Goal: Task Accomplishment & Management: Manage account settings

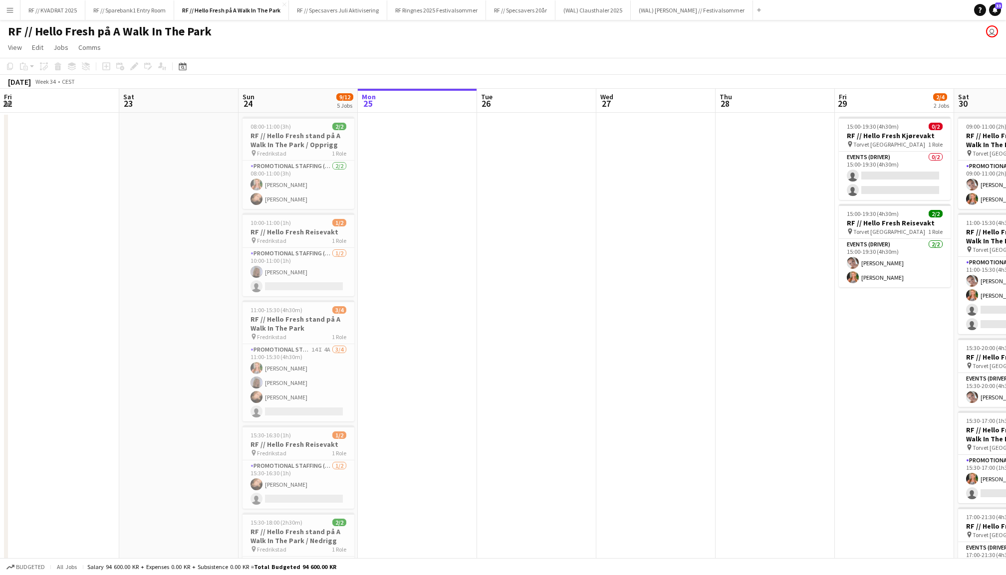
scroll to position [0, 238]
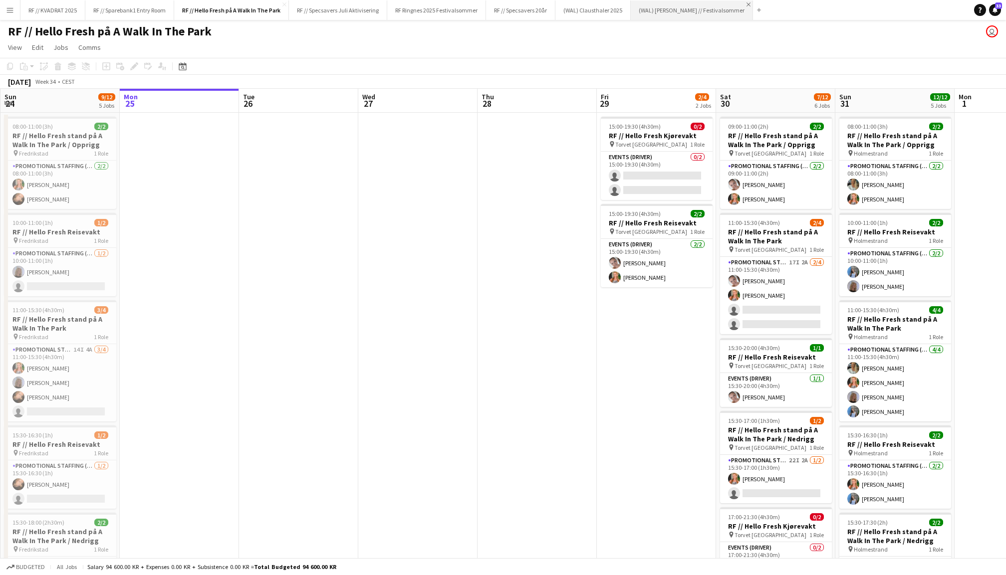
click at [747, 4] on app-icon "Close" at bounding box center [749, 4] width 4 height 4
click at [627, 4] on app-icon "Close" at bounding box center [626, 4] width 4 height 4
click at [553, 4] on app-icon "Close" at bounding box center [551, 4] width 4 height 4
click at [143, 11] on button "RF // Sparebank1 Entry Room Close" at bounding box center [129, 9] width 89 height 19
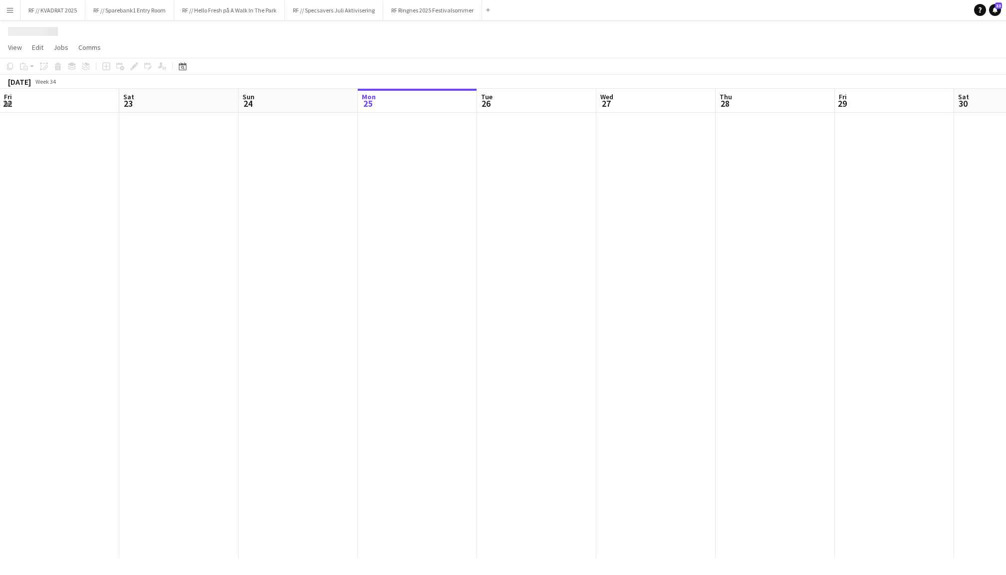
scroll to position [0, 238]
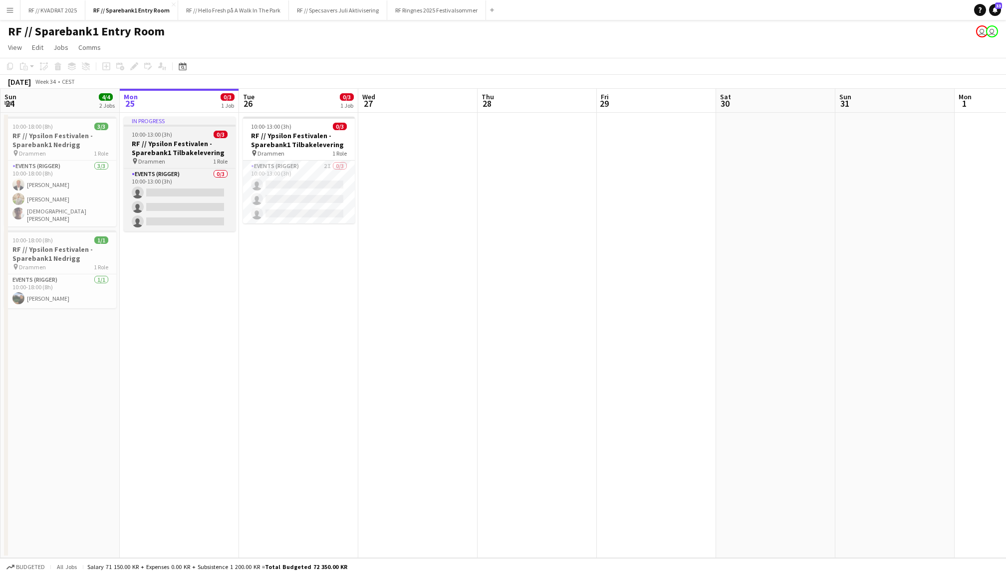
click at [194, 149] on h3 "RF // Ypsilon Festivalen - Sparebank1 Tilbakelevering" at bounding box center [180, 148] width 112 height 18
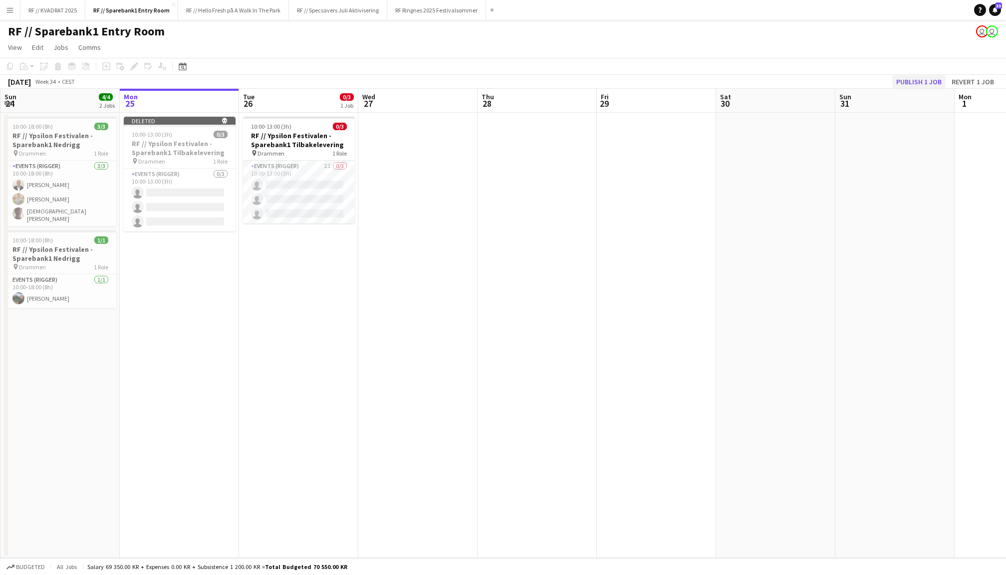
click at [919, 76] on button "Publish 1 job" at bounding box center [918, 81] width 53 height 13
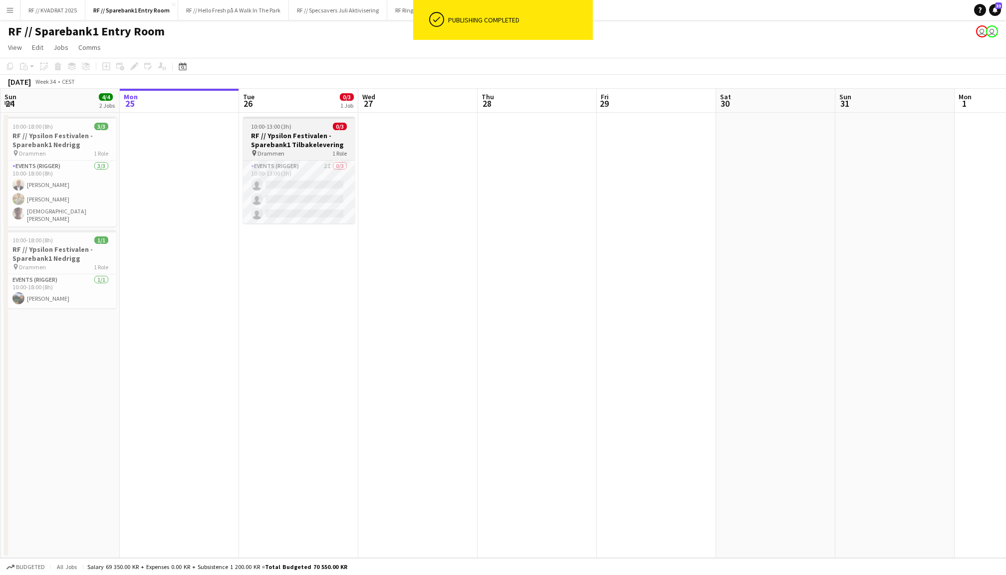
click at [297, 126] on div "10:00-13:00 (3h) 0/3" at bounding box center [299, 126] width 112 height 7
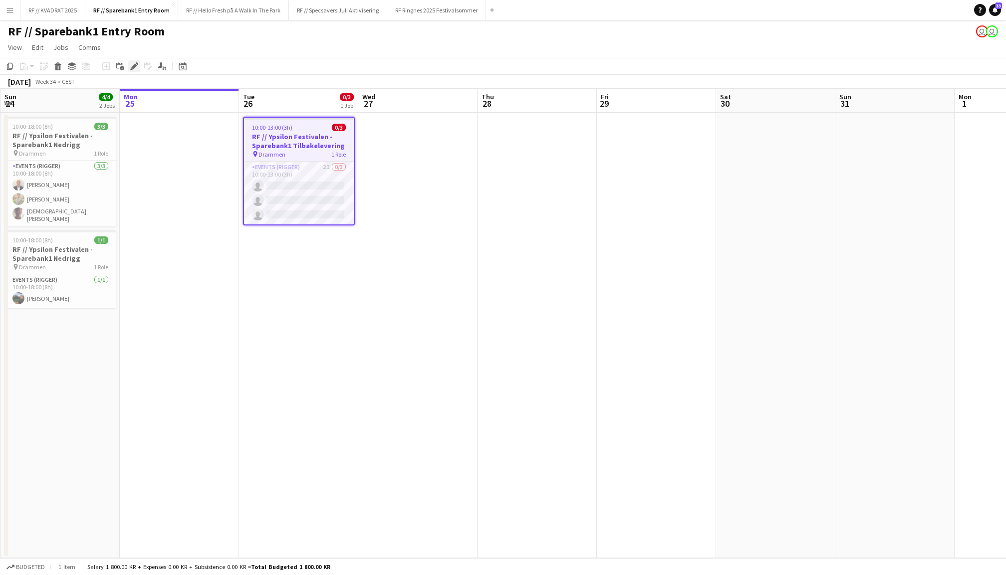
click at [135, 62] on icon "Edit" at bounding box center [134, 66] width 8 height 8
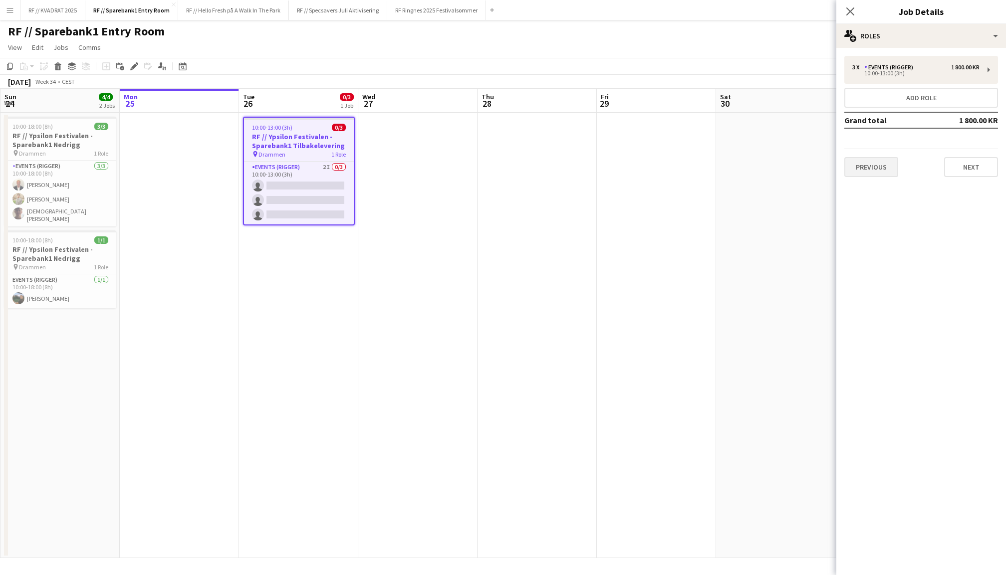
click at [867, 161] on button "Previous" at bounding box center [871, 167] width 54 height 20
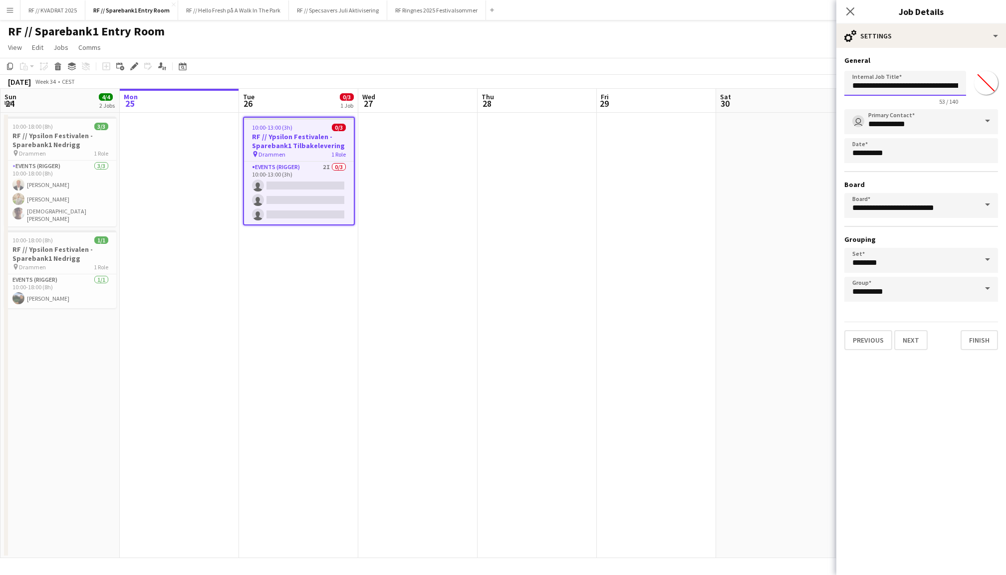
click at [927, 87] on input "**********" at bounding box center [905, 83] width 122 height 25
click at [913, 336] on button "Next" at bounding box center [910, 340] width 33 height 20
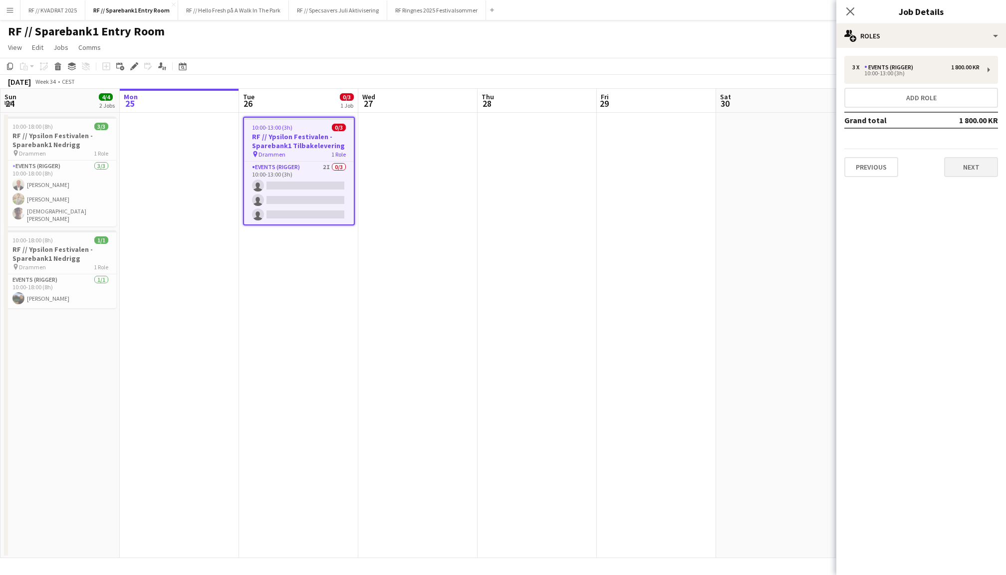
click at [973, 172] on button "Next" at bounding box center [971, 167] width 54 height 20
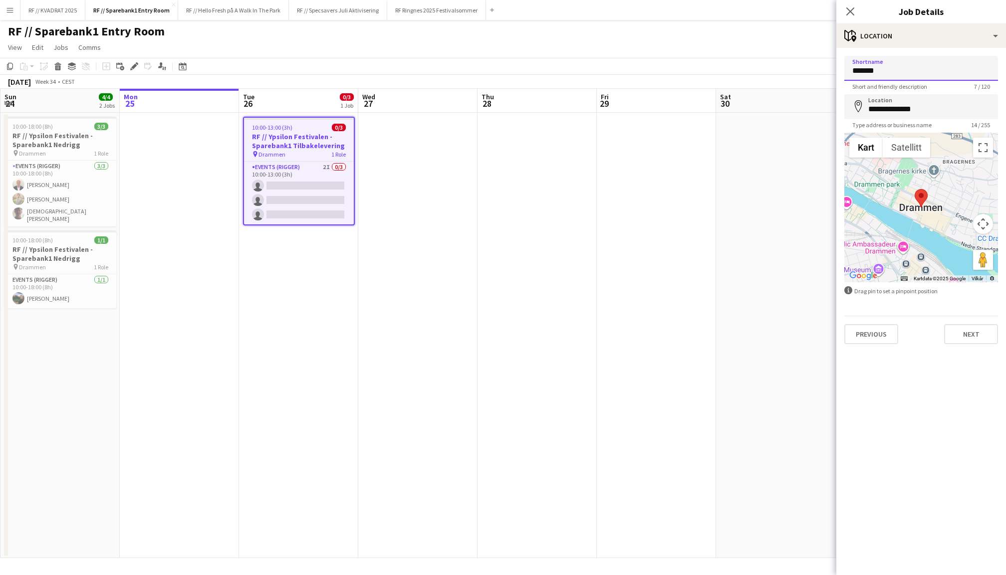
drag, startPoint x: 895, startPoint y: 74, endPoint x: 833, endPoint y: 70, distance: 62.0
type input "*********"
drag, startPoint x: 933, startPoint y: 108, endPoint x: 851, endPoint y: 108, distance: 81.8
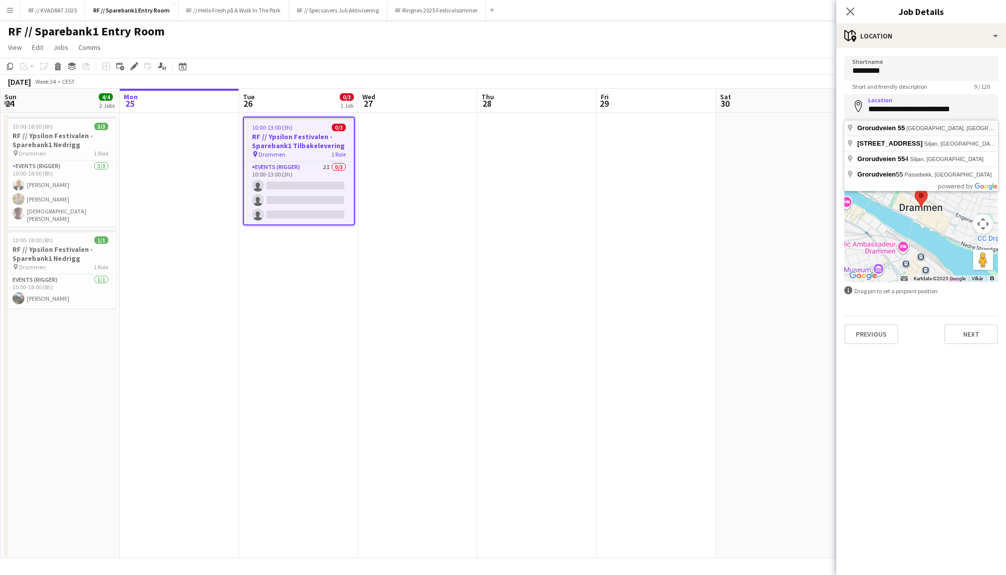
type input "**********"
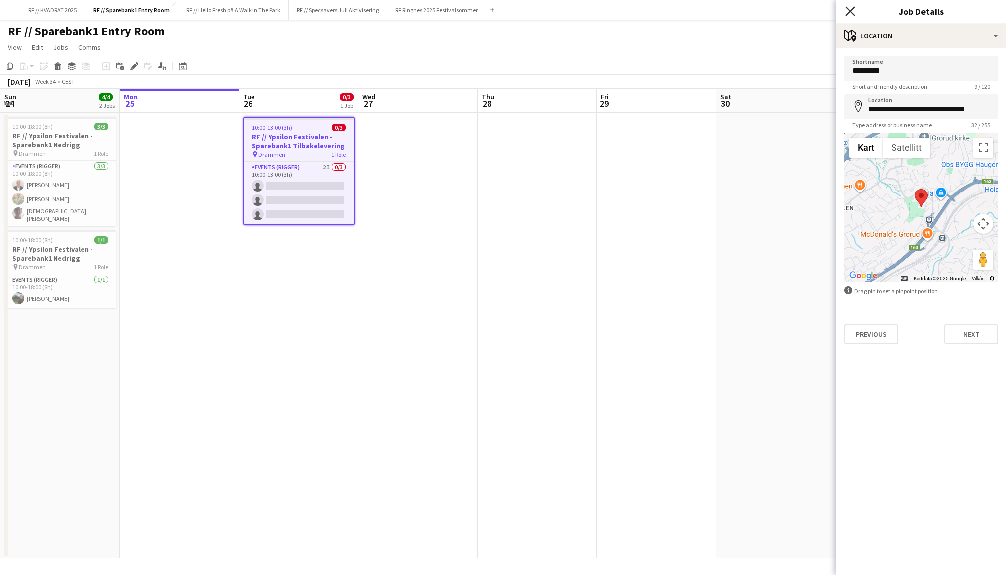
click at [851, 7] on icon "Close pop-in" at bounding box center [849, 10] width 9 height 9
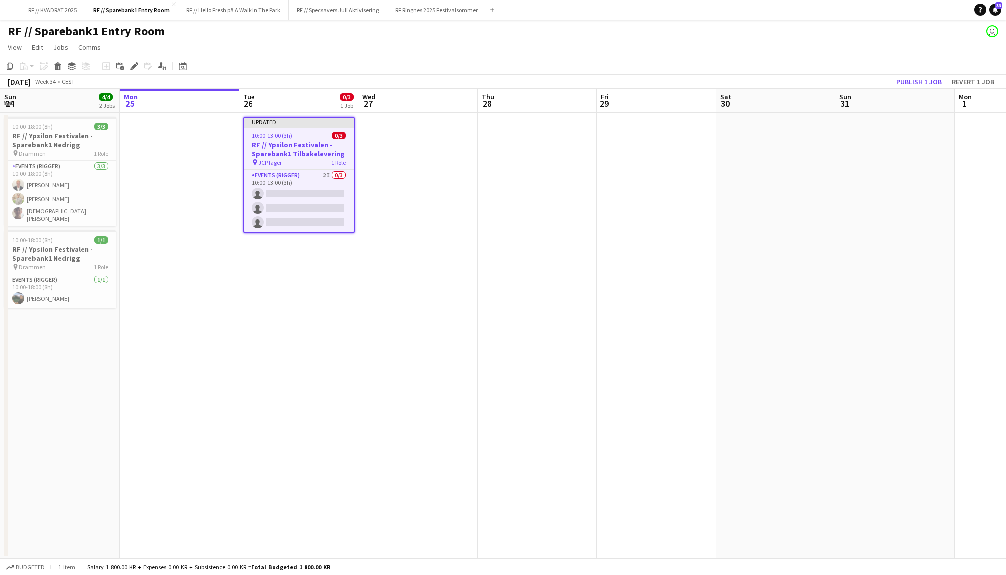
click at [921, 89] on app-board-header-date "Sun 31" at bounding box center [894, 101] width 119 height 24
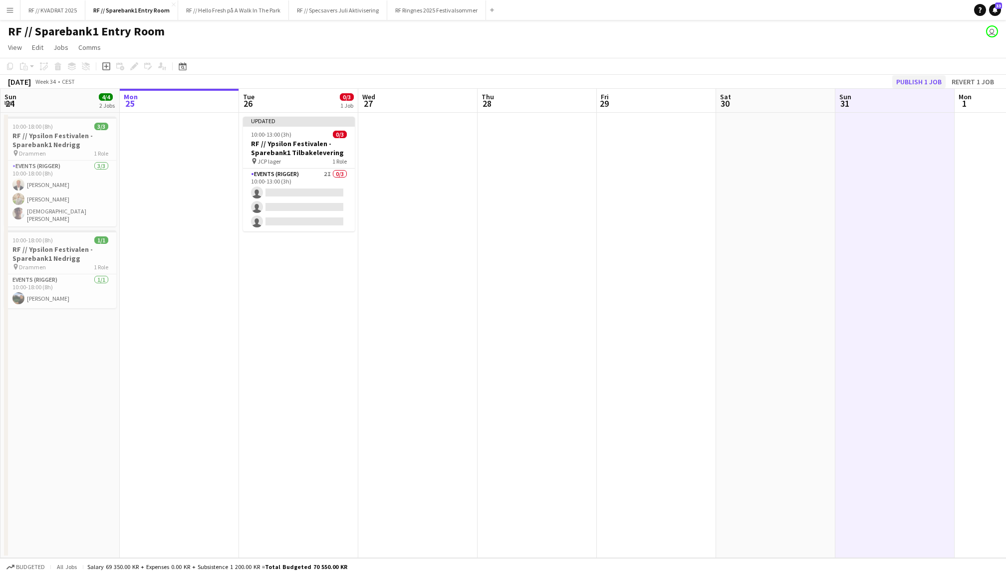
click at [921, 86] on button "Publish 1 job" at bounding box center [918, 81] width 53 height 13
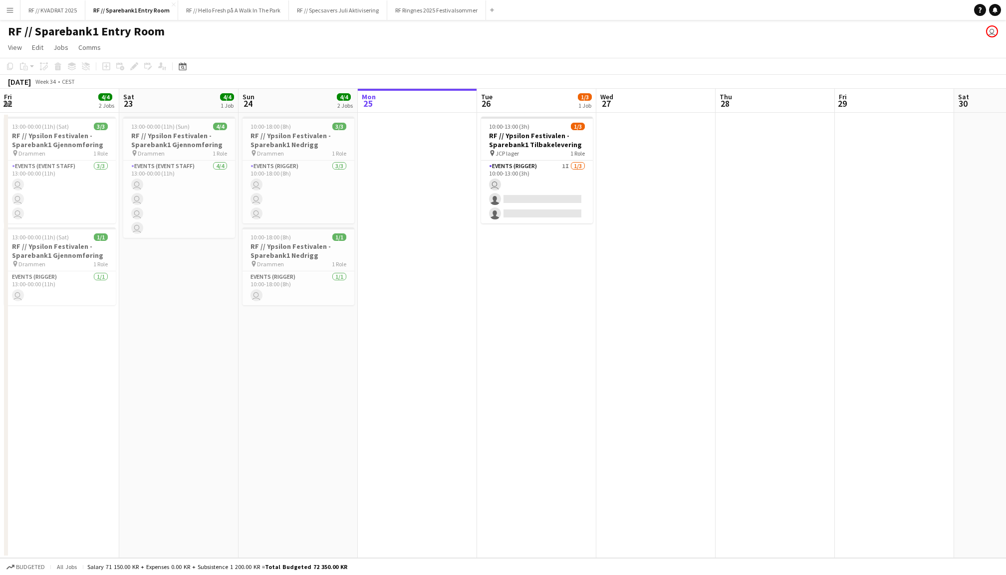
scroll to position [0, 238]
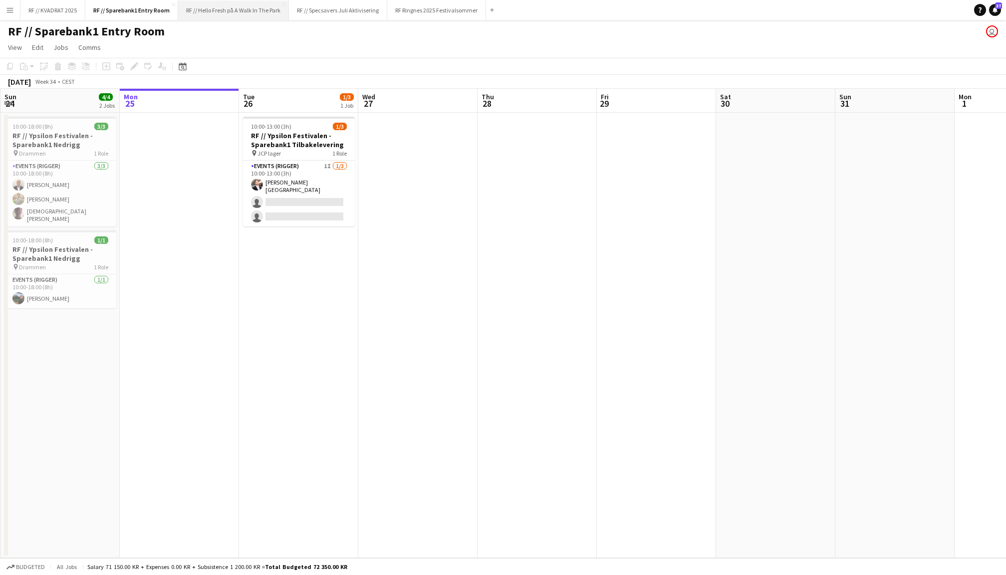
click at [230, 12] on button "RF // Hello Fresh på A Walk In The Park Close" at bounding box center [233, 9] width 111 height 19
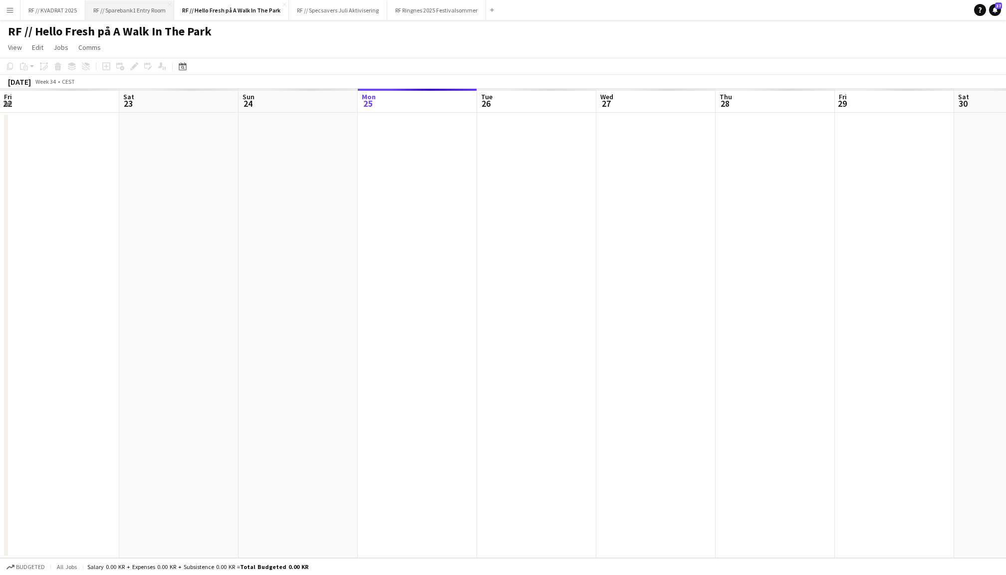
scroll to position [0, 238]
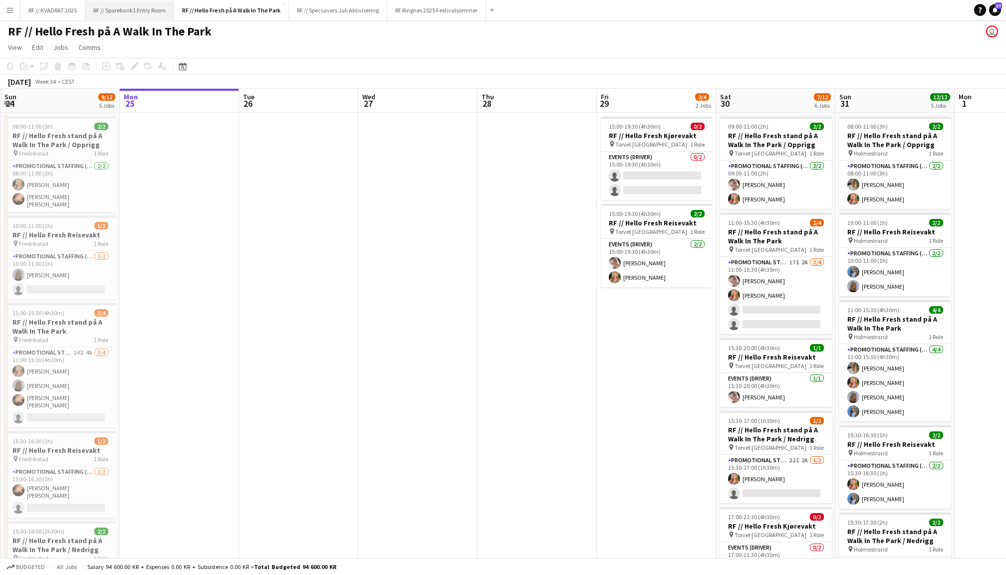
click at [133, 14] on button "RF // Sparebank1 Entry Room Close" at bounding box center [129, 9] width 89 height 19
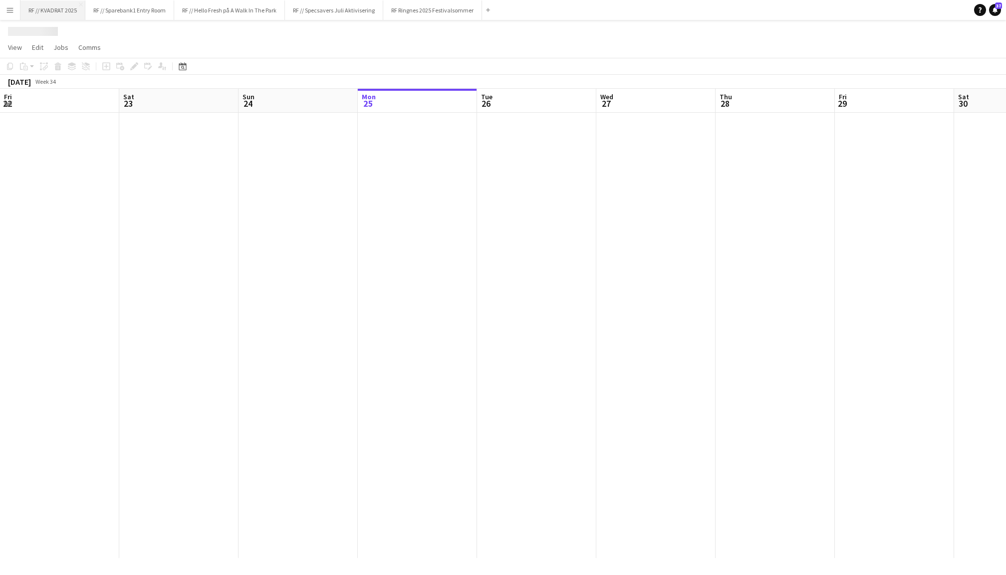
scroll to position [0, 238]
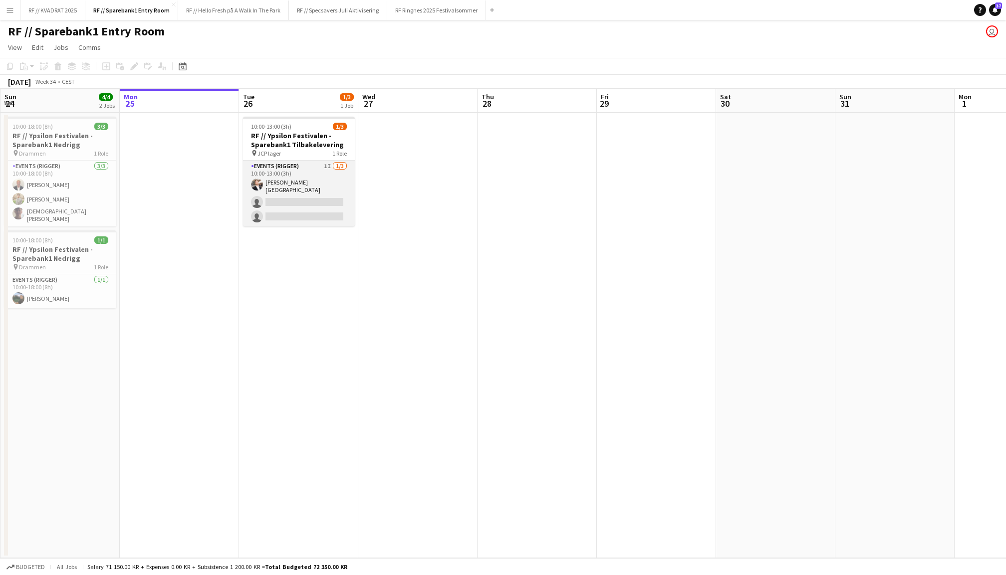
click at [294, 206] on app-card-role "Events (Rigger) 1I 1/3 10:00-13:00 (3h) Hans Torstein Lærum single-neutral-acti…" at bounding box center [299, 194] width 112 height 66
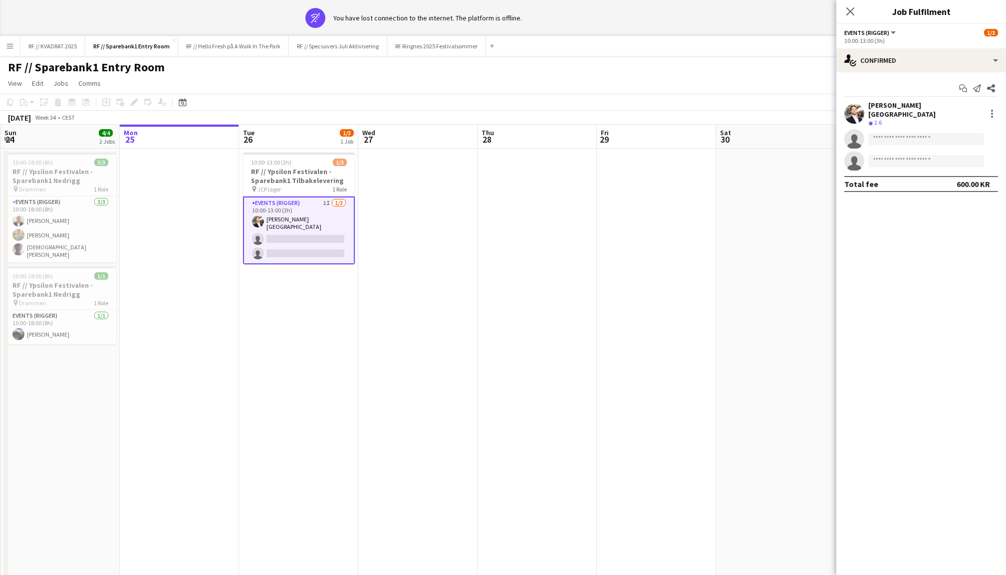
click at [850, 106] on app-user-avatar at bounding box center [854, 114] width 20 height 20
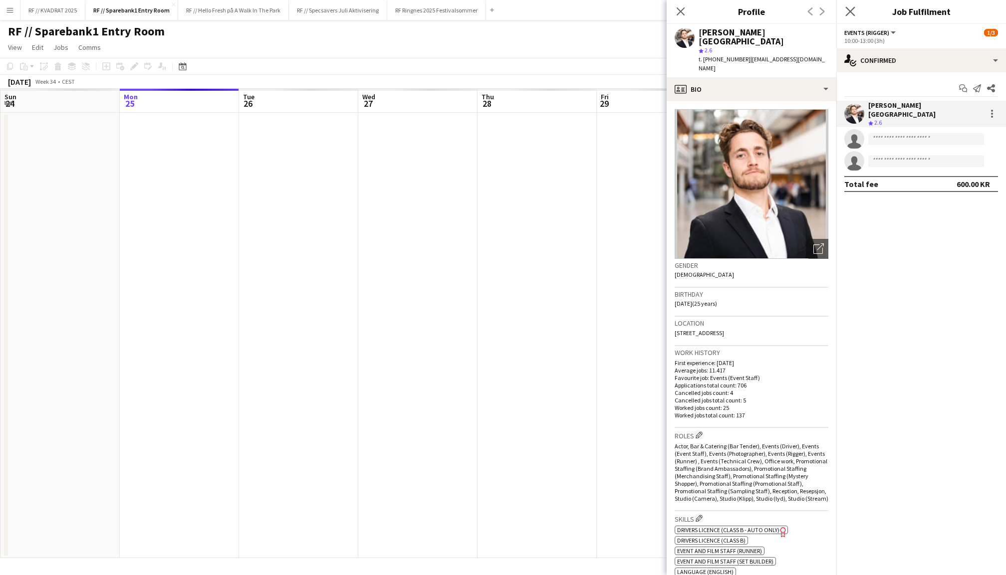
click at [855, 5] on app-icon "Close pop-in" at bounding box center [850, 11] width 14 height 14
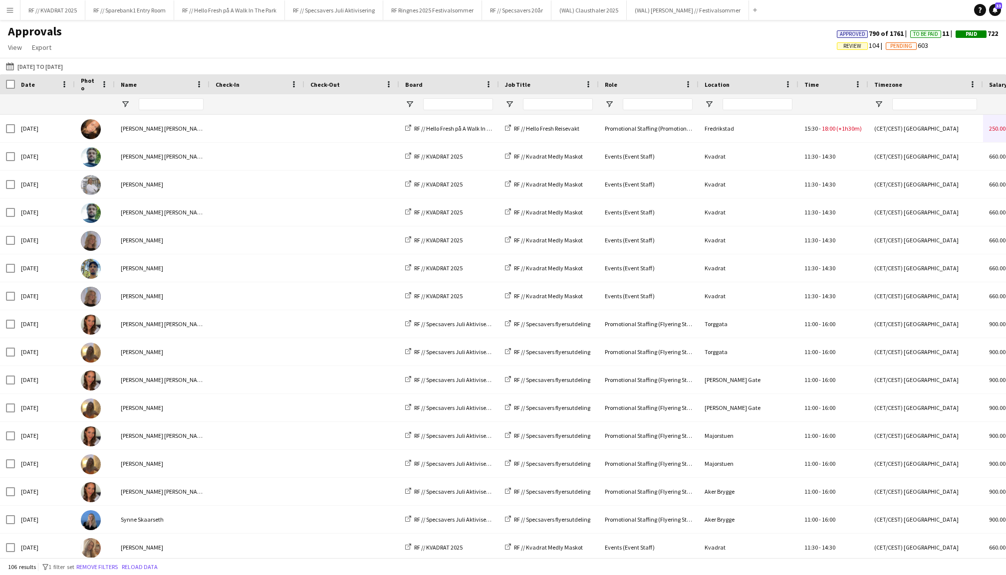
click at [14, 12] on button "Menu" at bounding box center [10, 10] width 20 height 20
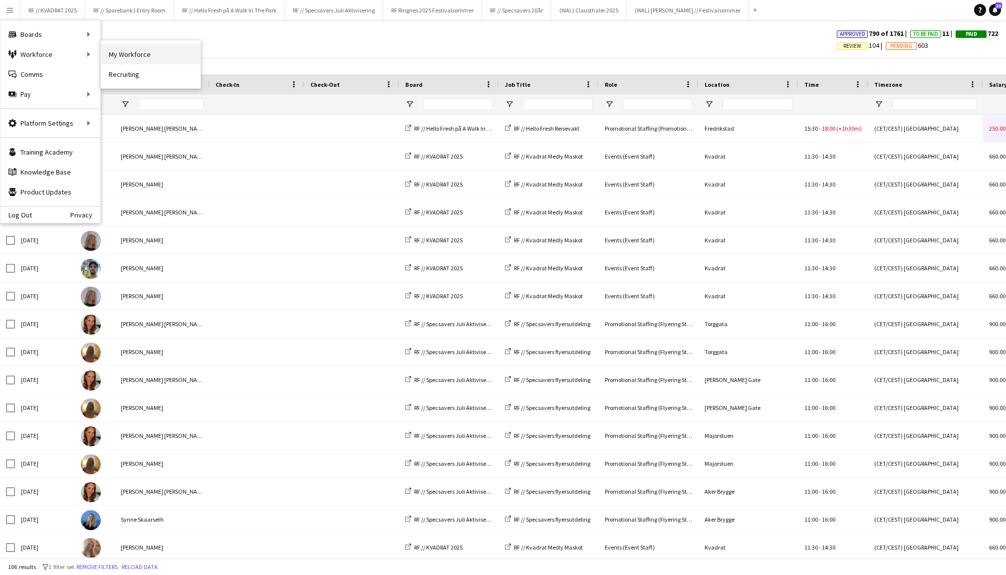
click at [128, 52] on link "My Workforce" at bounding box center [151, 54] width 100 height 20
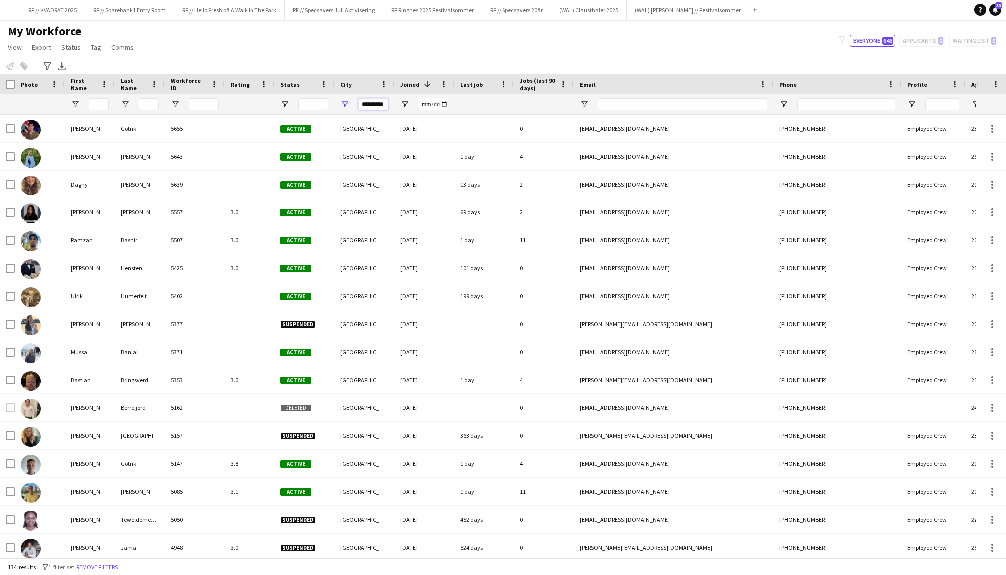
drag, startPoint x: 363, startPoint y: 106, endPoint x: 450, endPoint y: 106, distance: 86.3
click at [450, 106] on div at bounding box center [533, 104] width 1067 height 20
type input "*"
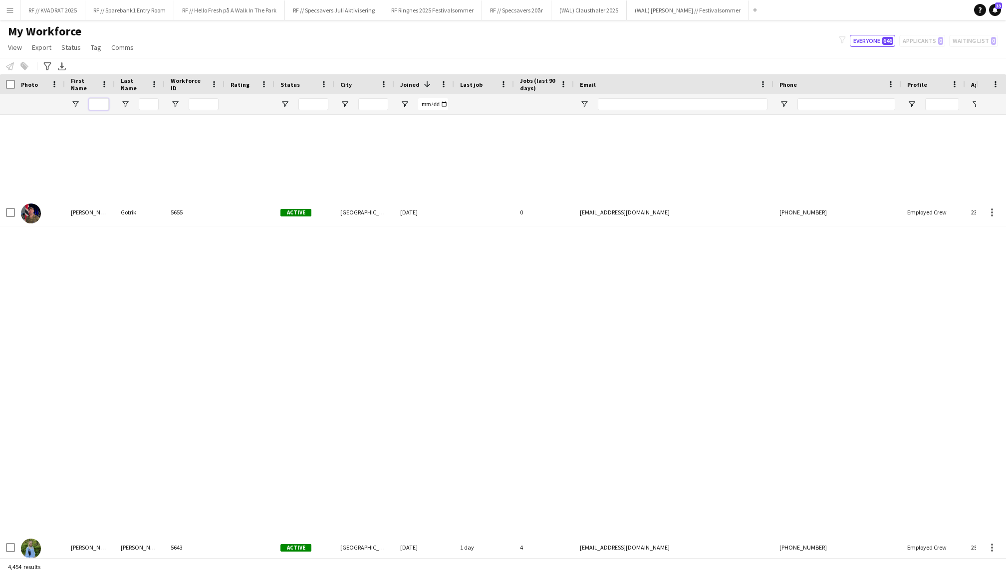
click at [101, 104] on input "First Name Filter Input" at bounding box center [99, 104] width 20 height 12
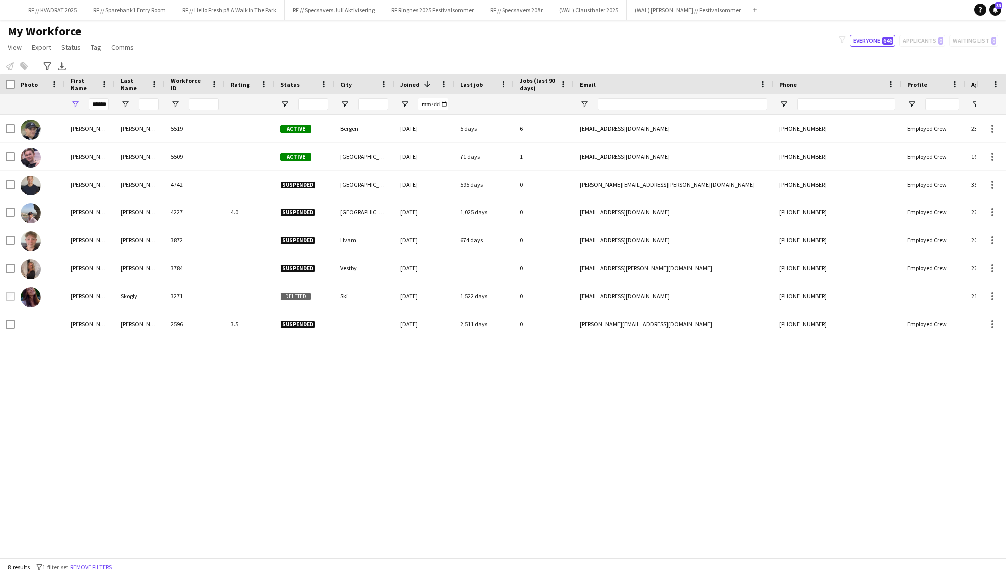
click at [138, 389] on div "[PERSON_NAME] 5519 Active Bergen [DATE] 5 days 6 [EMAIL_ADDRESS][DOMAIN_NAME] […" at bounding box center [488, 336] width 976 height 443
click at [101, 106] on input "******" at bounding box center [99, 104] width 20 height 12
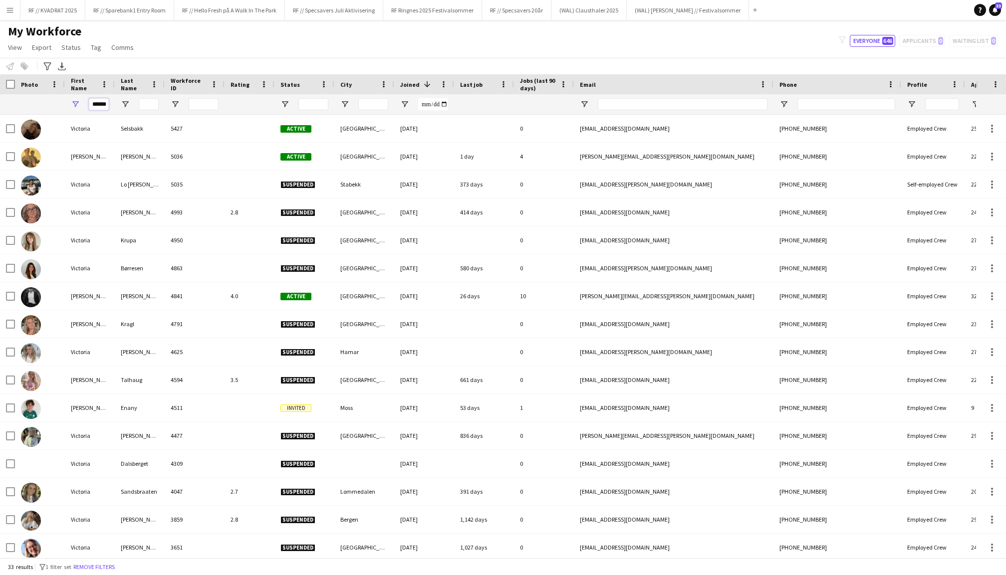
type input "******"
click at [268, 51] on div "My Workforce View Views Default view New view Update view Delete view Edit name…" at bounding box center [503, 41] width 1006 height 34
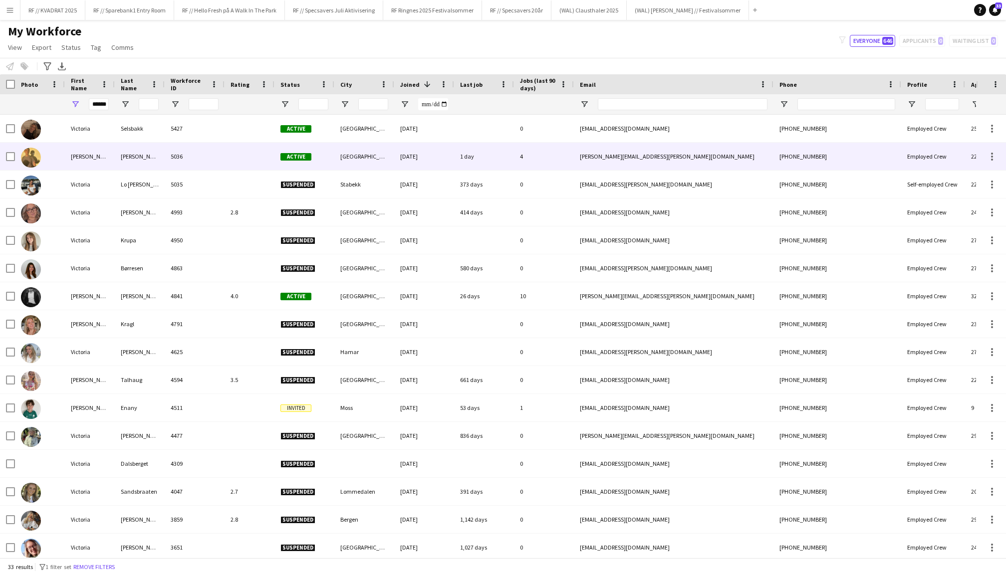
click at [132, 158] on div "[PERSON_NAME]" at bounding box center [140, 156] width 50 height 27
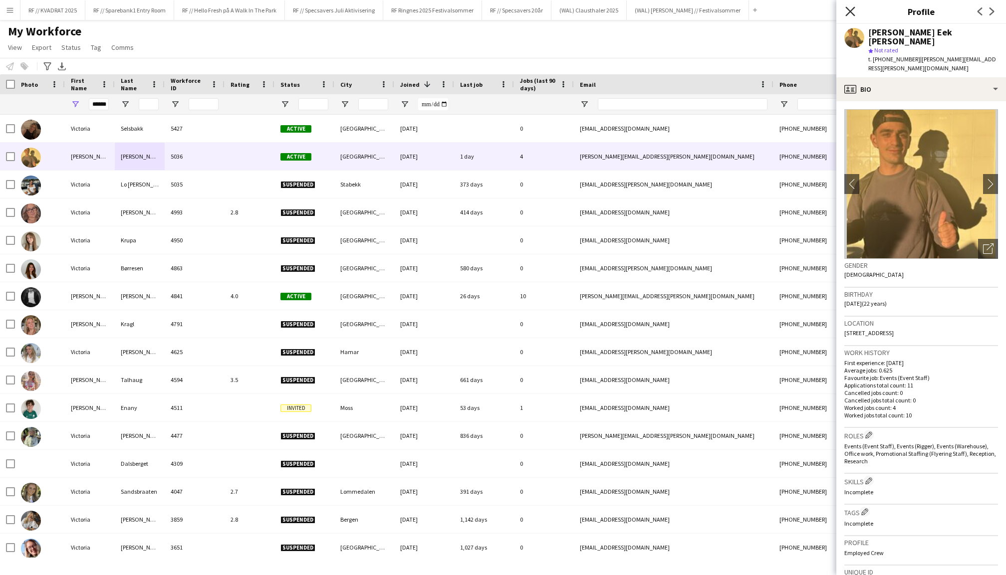
click at [850, 12] on icon at bounding box center [849, 10] width 9 height 9
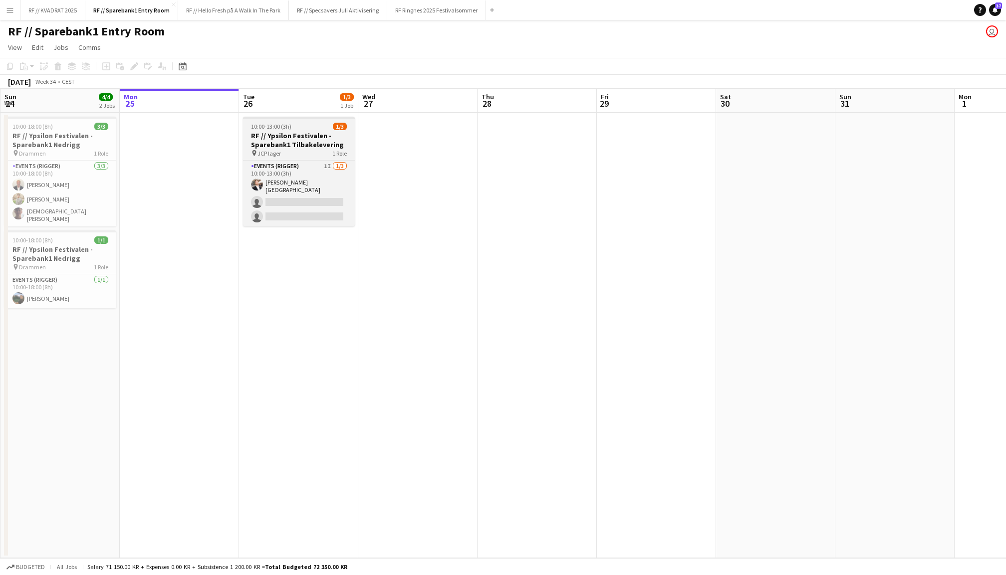
click at [296, 147] on h3 "RF // Ypsilon Festivalen - Sparebank1 Tilbakelevering" at bounding box center [299, 140] width 112 height 18
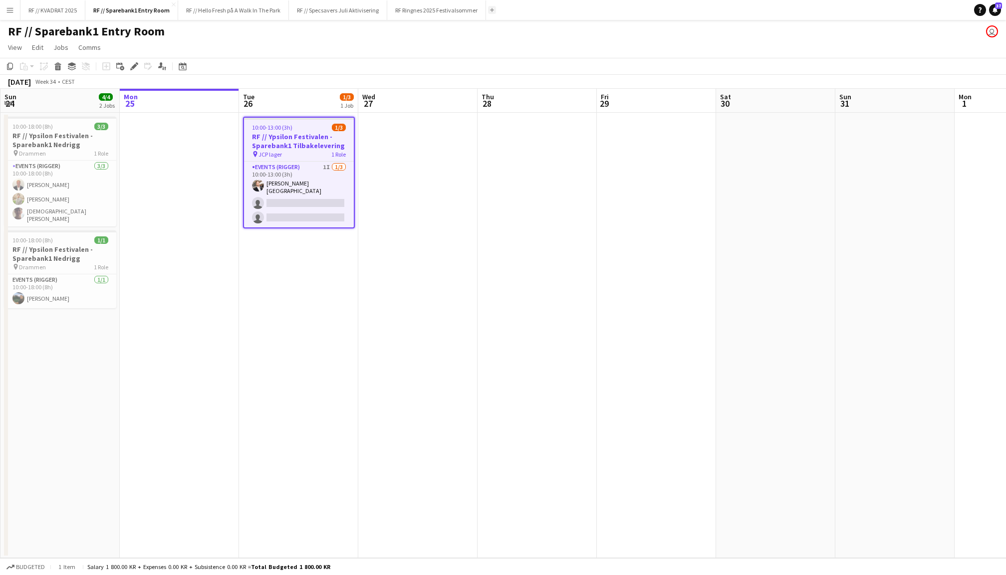
click at [490, 8] on button "Add" at bounding box center [492, 10] width 8 height 8
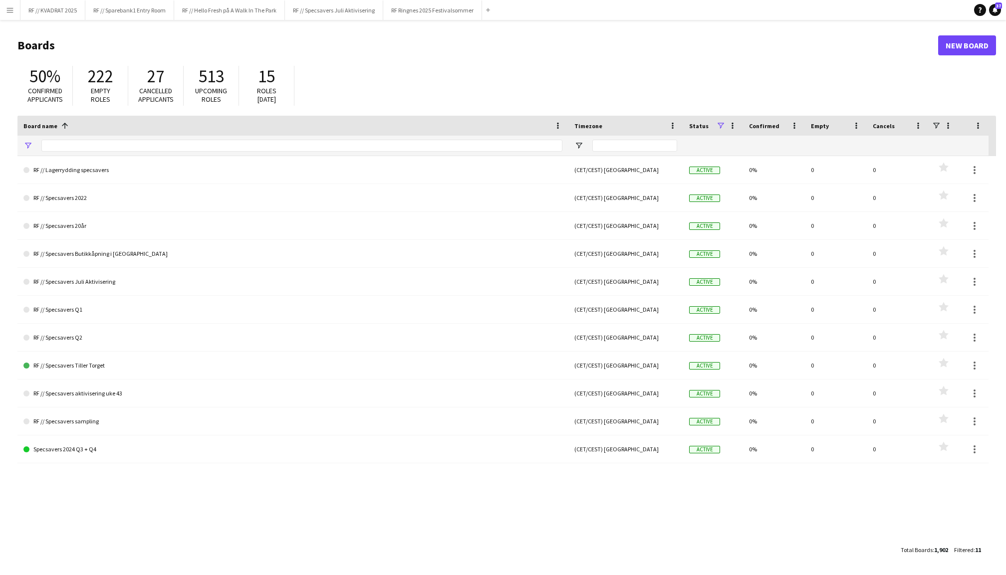
type input "*******"
click at [979, 45] on link "New Board" at bounding box center [967, 45] width 58 height 20
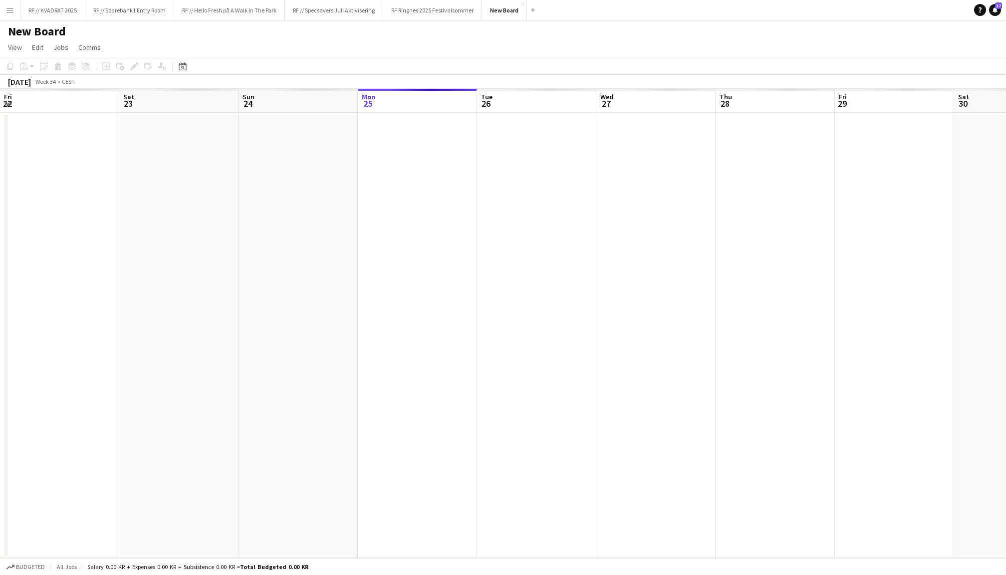
scroll to position [0, 238]
click at [58, 30] on h1 "New Board" at bounding box center [37, 31] width 58 height 15
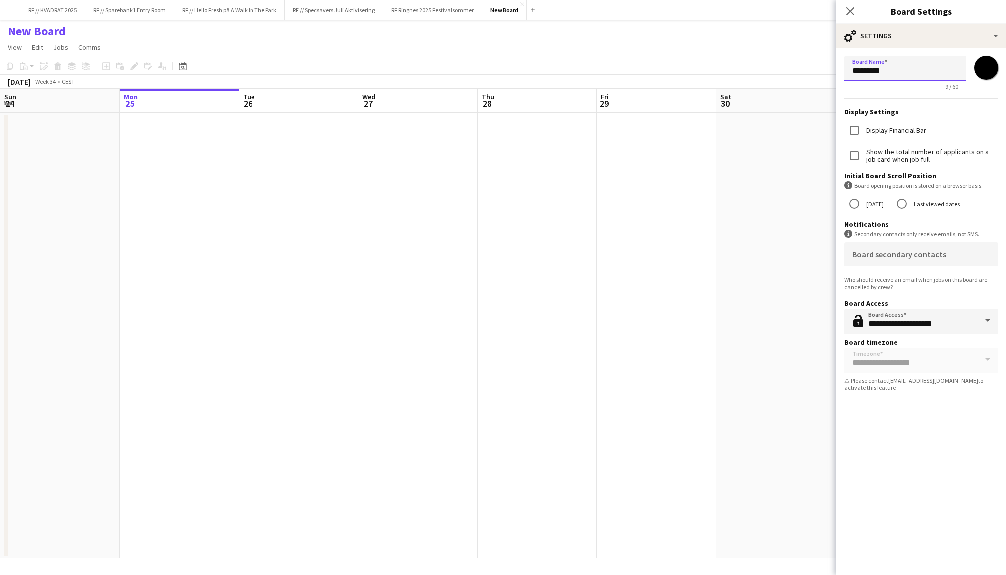
drag, startPoint x: 895, startPoint y: 75, endPoint x: 804, endPoint y: 64, distance: 91.0
click at [804, 64] on body "Menu Boards Boards Boards All jobs Status Workforce Workforce My Workforce Recr…" at bounding box center [503, 287] width 1006 height 575
type input "**********"
click at [851, 12] on icon at bounding box center [849, 10] width 9 height 9
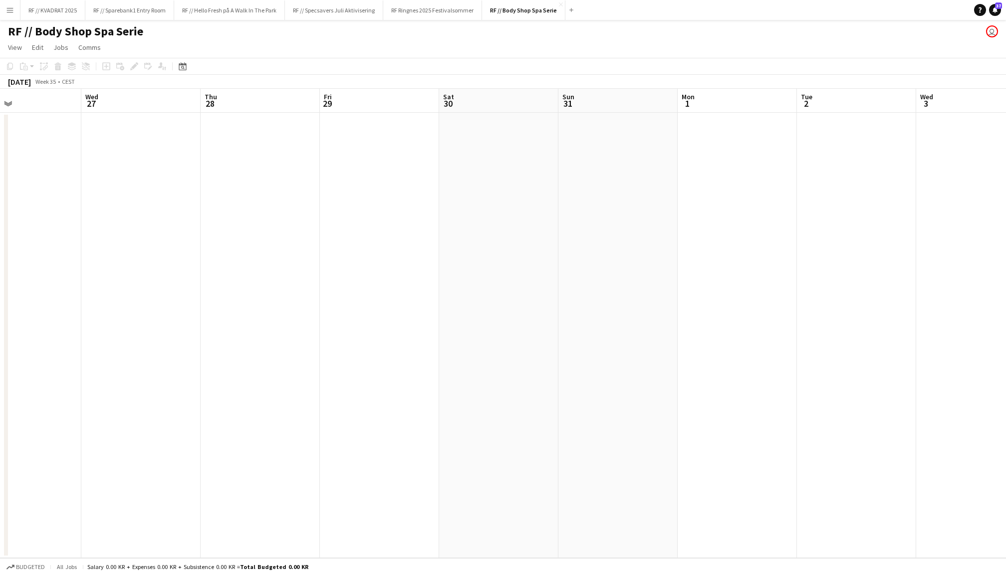
scroll to position [0, 363]
